Goal: Task Accomplishment & Management: Manage account settings

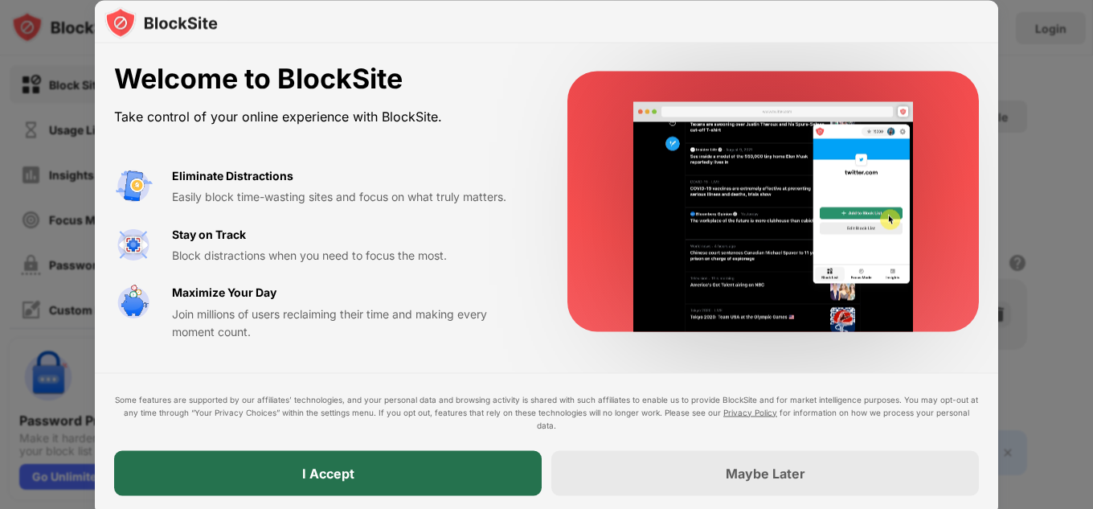
click at [350, 456] on div "I Accept" at bounding box center [328, 472] width 428 height 45
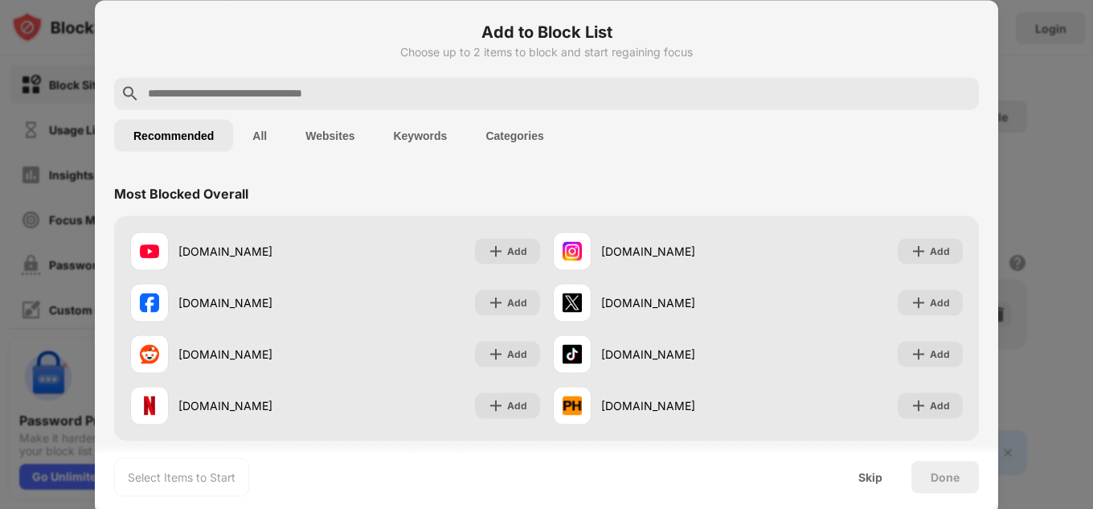
click at [273, 137] on button "All" at bounding box center [259, 135] width 53 height 32
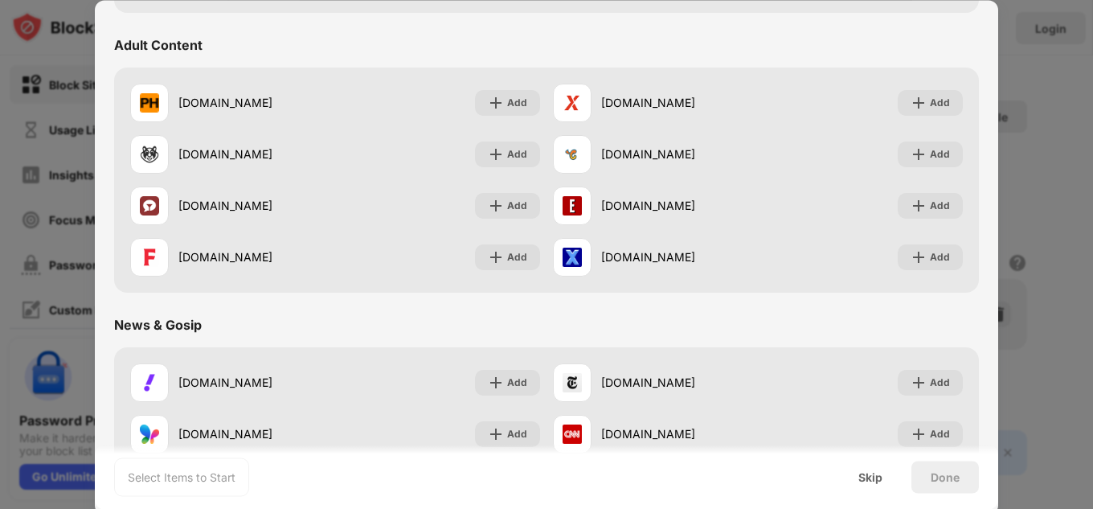
scroll to position [1045, 0]
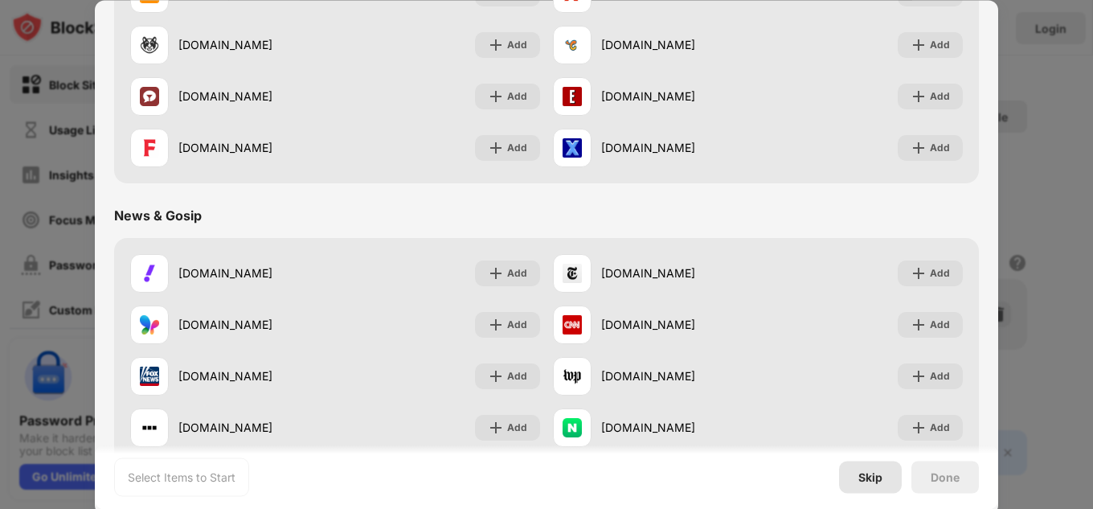
click at [876, 469] on div "Skip" at bounding box center [870, 477] width 63 height 32
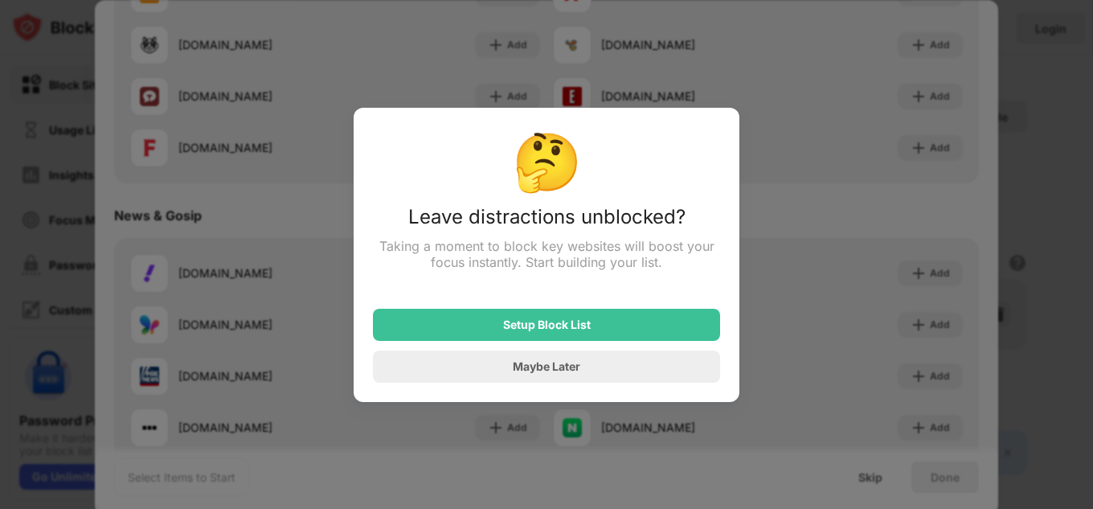
click at [665, 448] on div at bounding box center [546, 254] width 1093 height 509
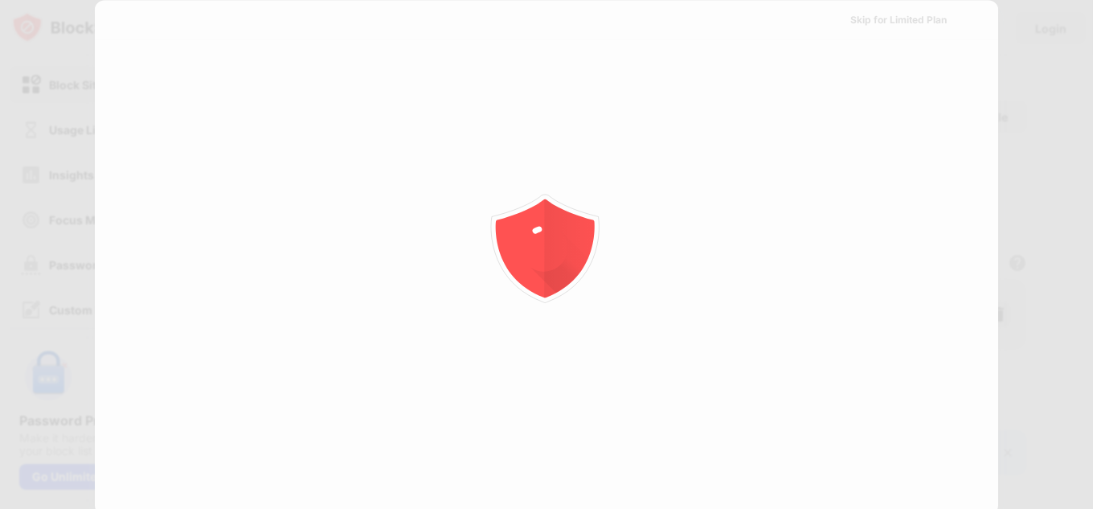
scroll to position [0, 0]
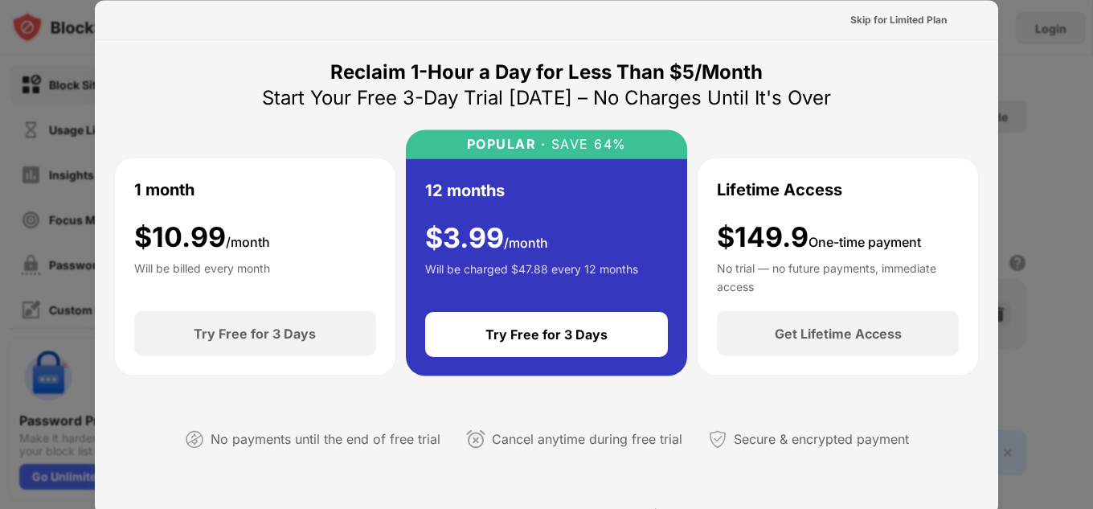
click at [0, 97] on div at bounding box center [546, 254] width 1093 height 509
click at [856, 15] on div "Skip for Limited Plan" at bounding box center [898, 19] width 96 height 16
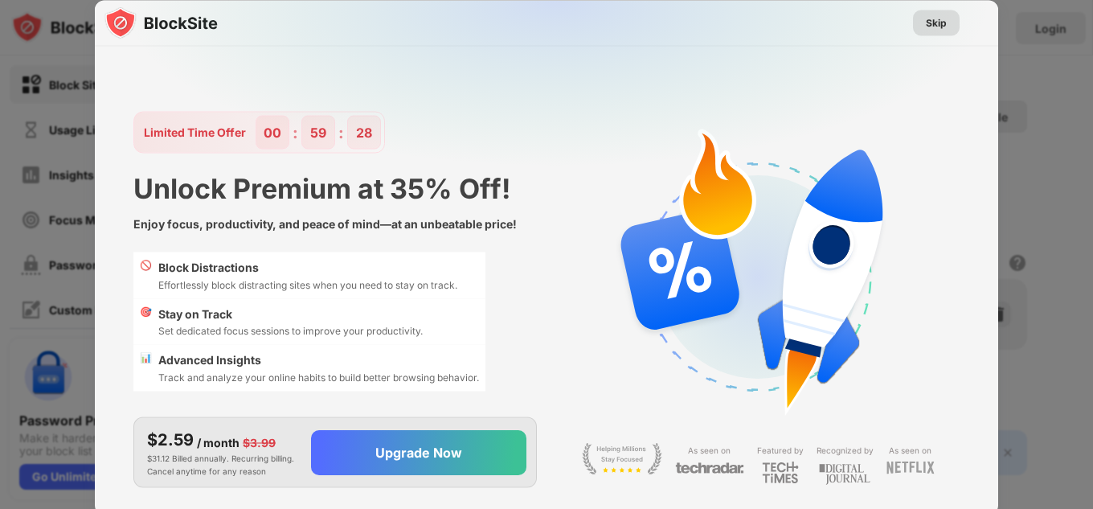
click at [939, 24] on div "Skip" at bounding box center [936, 22] width 21 height 16
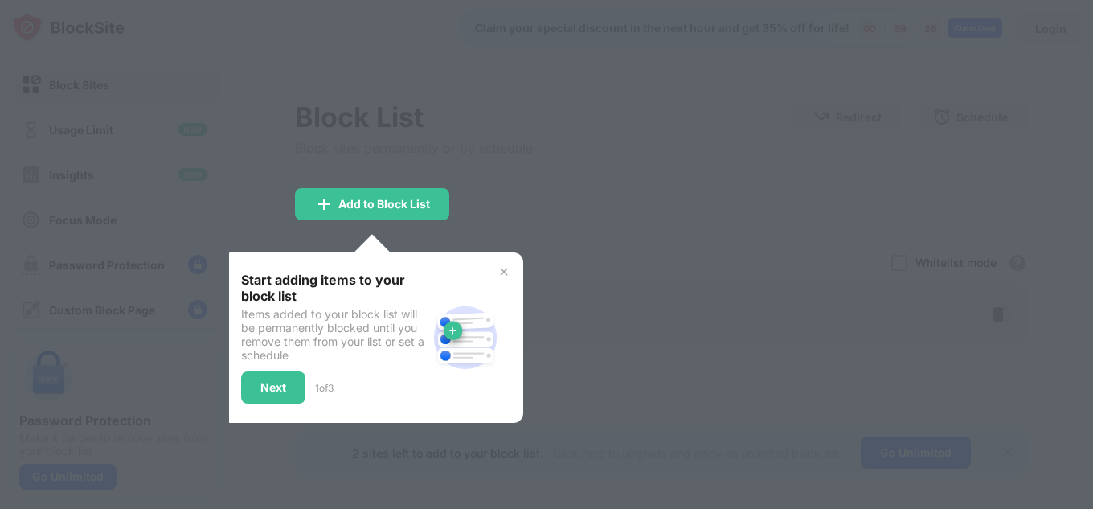
click at [391, 227] on div at bounding box center [546, 254] width 1093 height 509
click at [506, 274] on img at bounding box center [504, 271] width 13 height 13
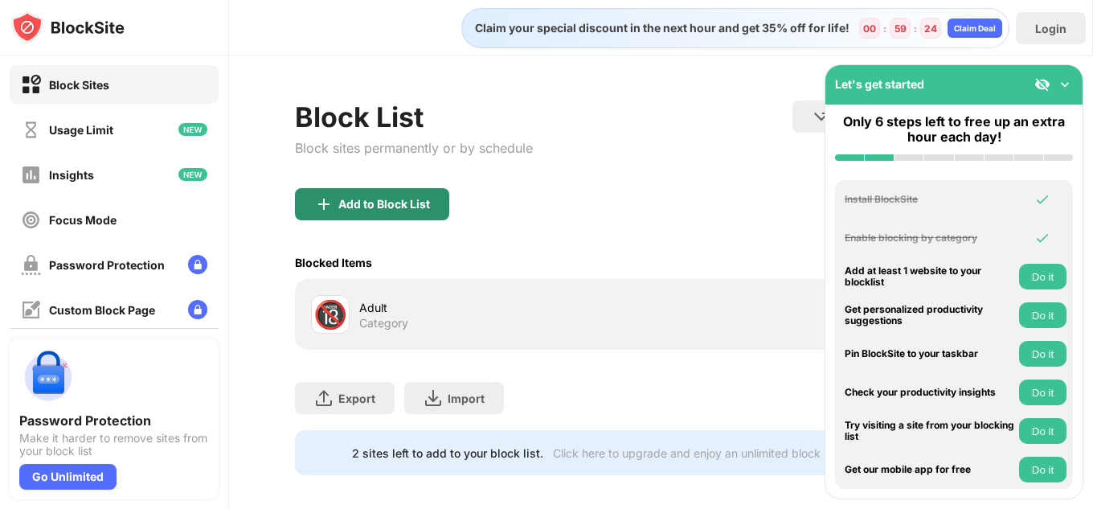
click at [392, 213] on div "Add to Block List" at bounding box center [372, 204] width 154 height 32
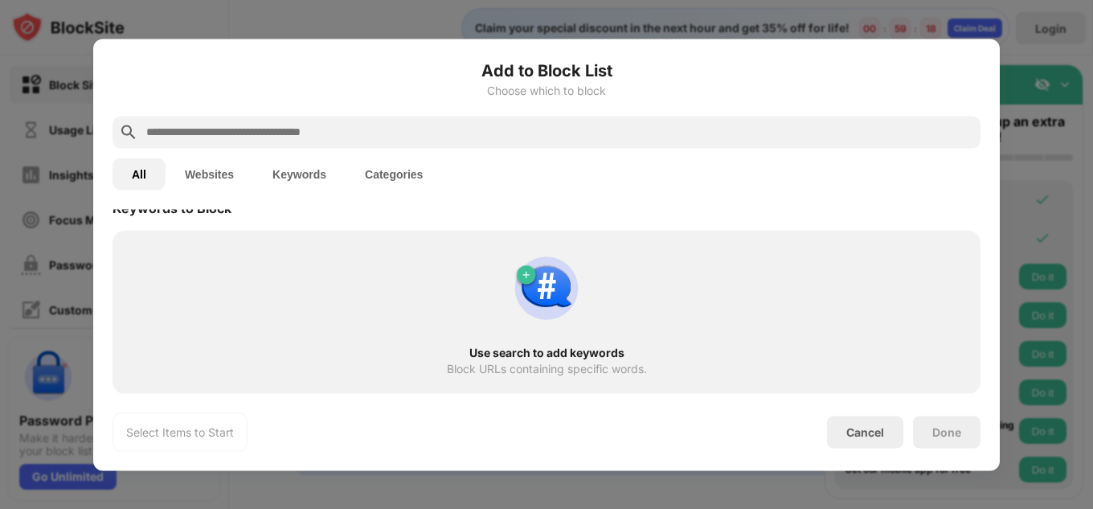
scroll to position [848, 0]
click at [888, 445] on div "Cancel" at bounding box center [865, 432] width 76 height 32
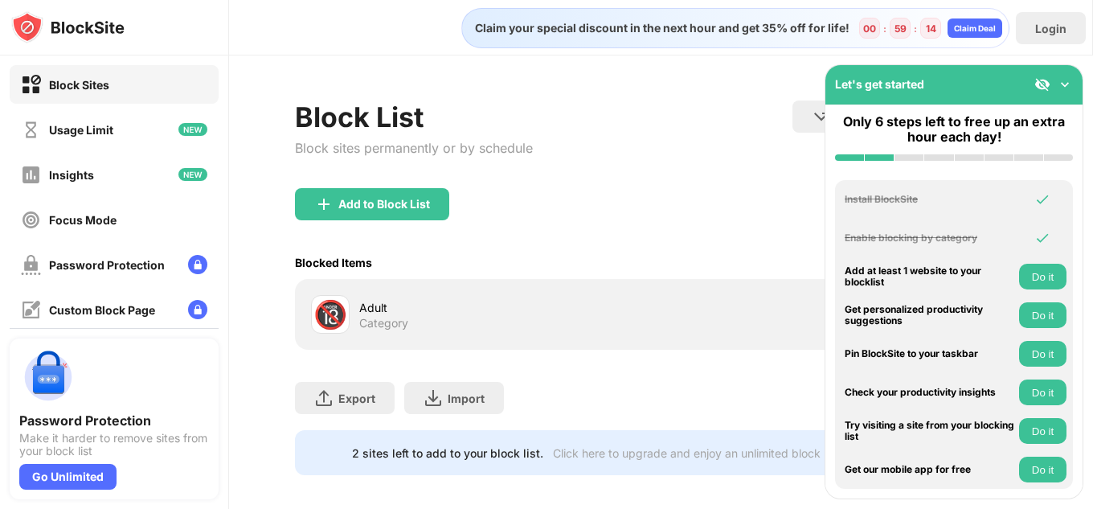
click at [670, 188] on div "Add to Block List" at bounding box center [661, 217] width 733 height 58
